Goal: Entertainment & Leisure: Consume media (video, audio)

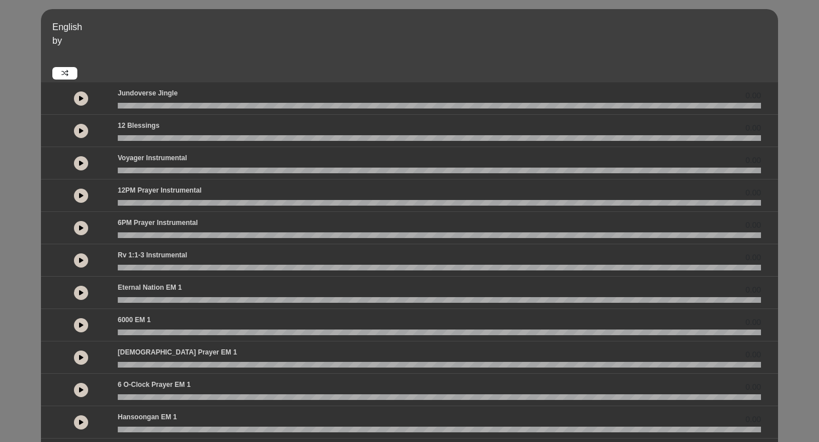
click at [86, 165] on button at bounding box center [81, 163] width 14 height 14
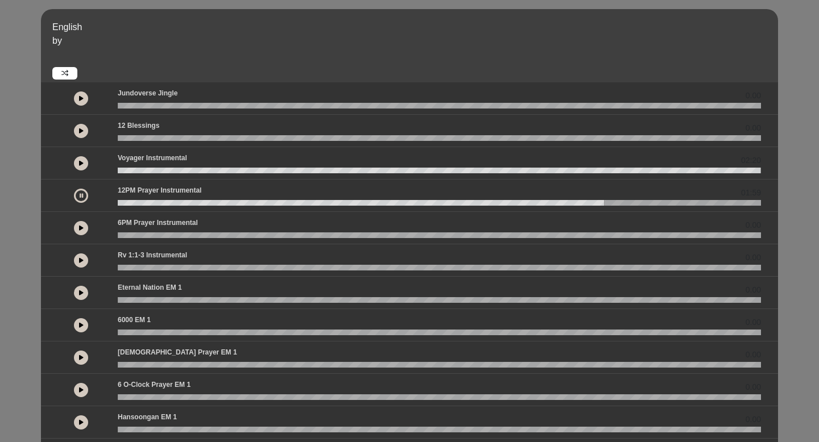
click at [82, 197] on button at bounding box center [81, 196] width 14 height 14
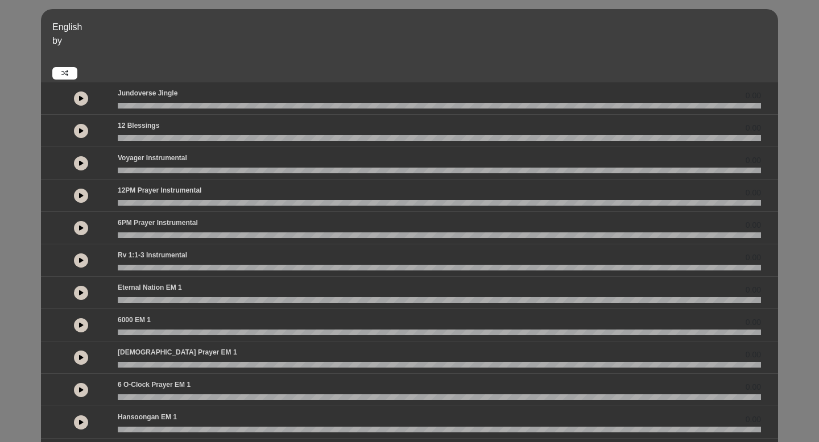
click at [81, 163] on icon at bounding box center [81, 163] width 5 height 6
click at [81, 161] on icon at bounding box center [81, 163] width 3 height 6
click at [83, 165] on button at bounding box center [81, 163] width 14 height 14
click at [78, 162] on button at bounding box center [81, 163] width 14 height 14
